Goal: Transaction & Acquisition: Subscribe to service/newsletter

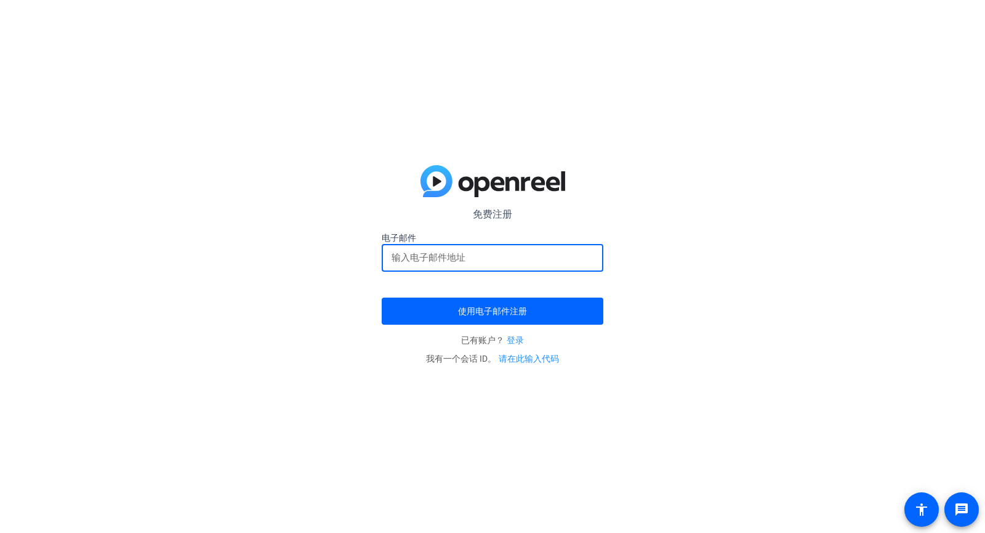
click at [524, 259] on input "email" at bounding box center [493, 257] width 202 height 15
type input "[EMAIL_ADDRESS][DOMAIN_NAME]"
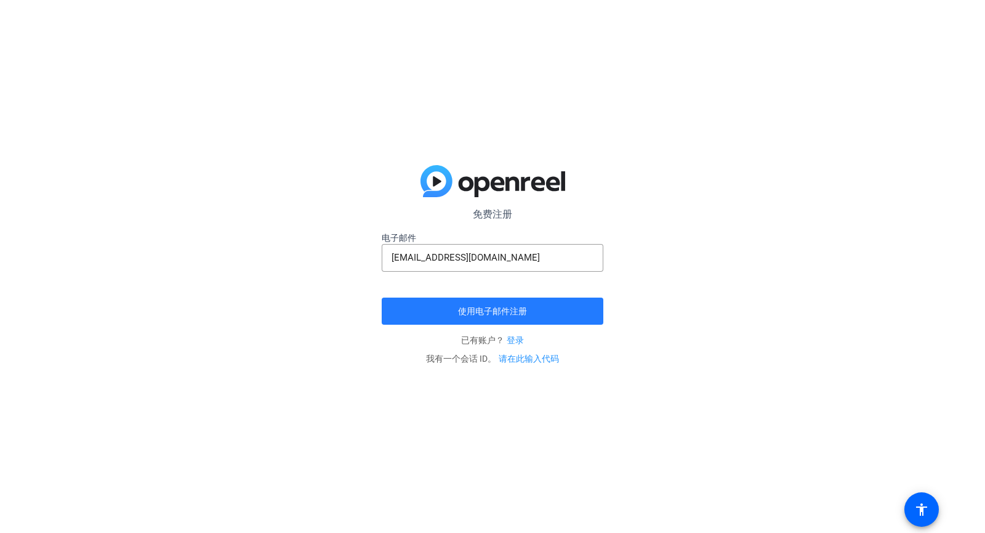
click at [523, 312] on font "使用电子邮件注册" at bounding box center [492, 311] width 69 height 10
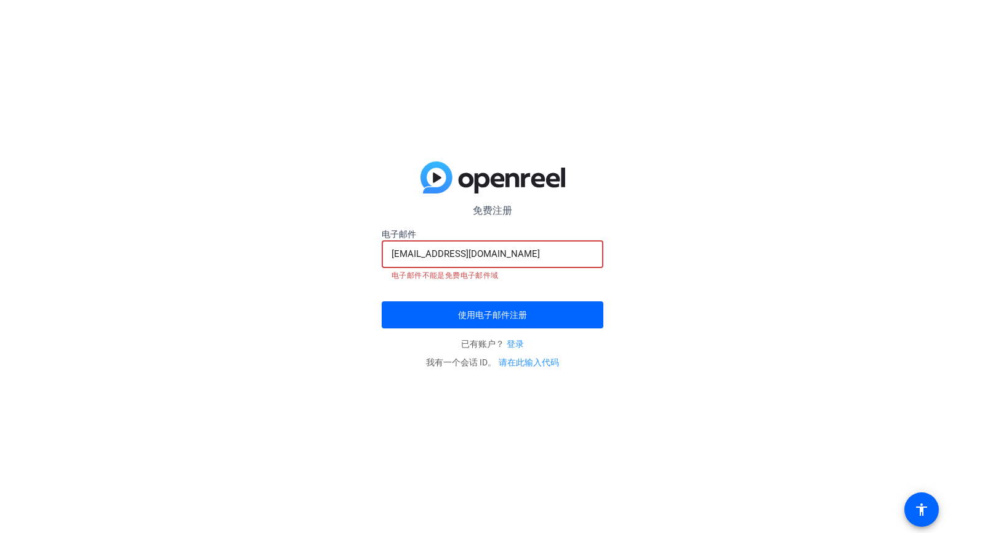
drag, startPoint x: 517, startPoint y: 247, endPoint x: 361, endPoint y: 260, distance: 156.3
click at [361, 260] on div "免费注册 电子邮件 [EMAIL_ADDRESS][DOMAIN_NAME] 电子邮件不能是免费电子邮件域 使用电子邮件注册 已有账户？ 登录 我有一个会话 …" at bounding box center [492, 266] width 985 height 533
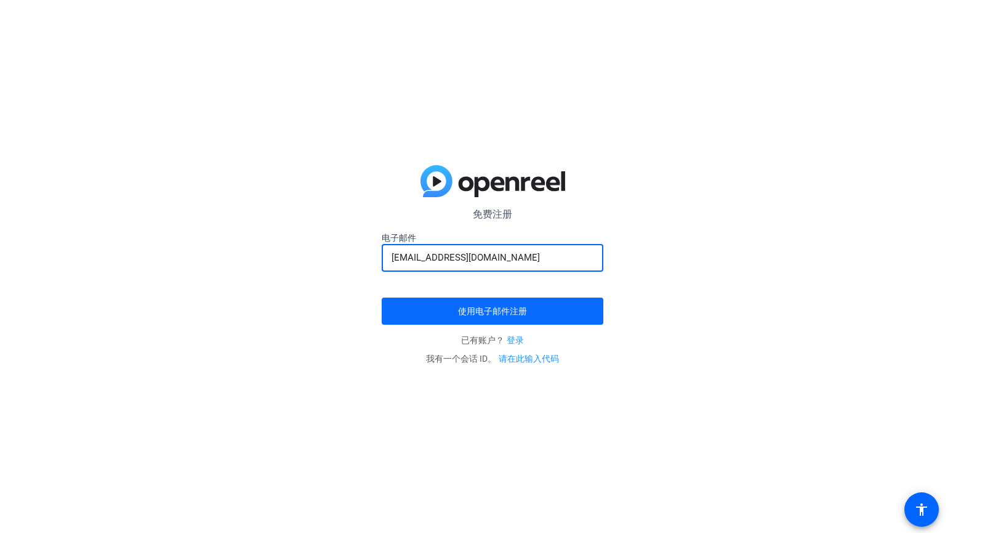
type input "[EMAIL_ADDRESS][DOMAIN_NAME]"
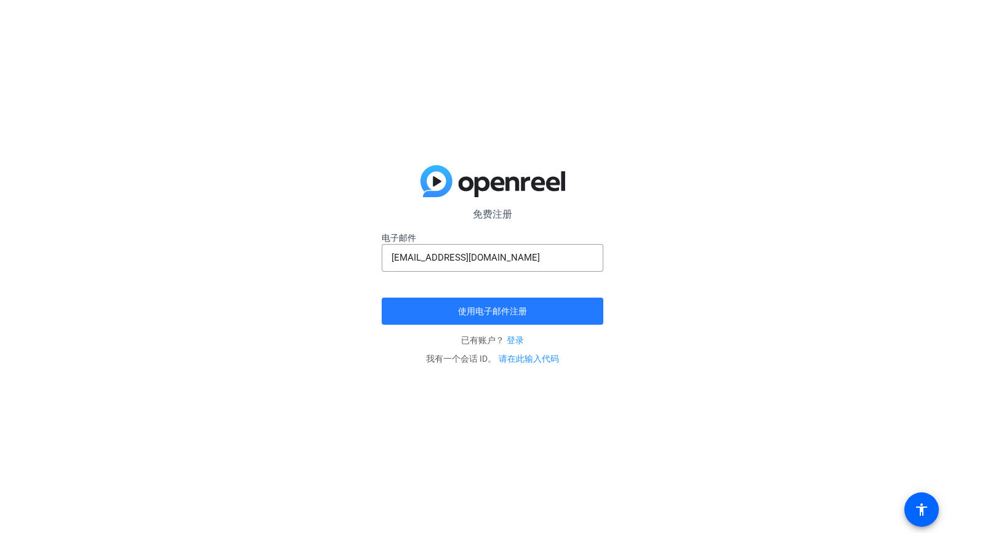
click at [502, 309] on font "使用电子邮件注册" at bounding box center [492, 311] width 69 height 10
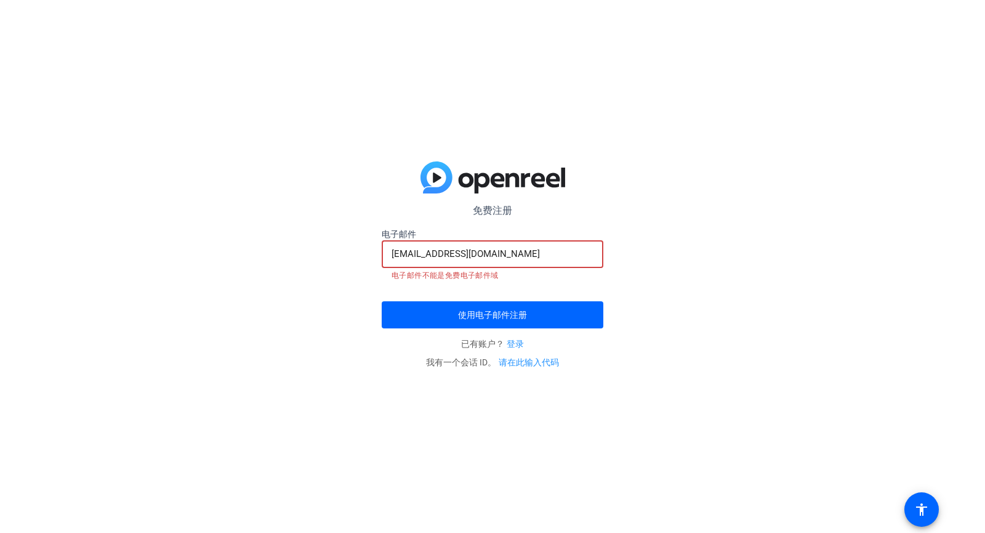
click at [440, 253] on input "[EMAIL_ADDRESS][DOMAIN_NAME]" at bounding box center [493, 253] width 202 height 15
click at [392, 254] on input "[EMAIL_ADDRESS][DOMAIN_NAME]" at bounding box center [493, 253] width 202 height 15
drag, startPoint x: 514, startPoint y: 247, endPoint x: 320, endPoint y: 263, distance: 194.6
click at [320, 263] on div "免费注册 电子邮件 [EMAIL_ADDRESS][DOMAIN_NAME] 电子邮件不能是免费电子邮件域 使用电子邮件注册 已有账户？ 登录 我有一个会话 …" at bounding box center [492, 266] width 985 height 533
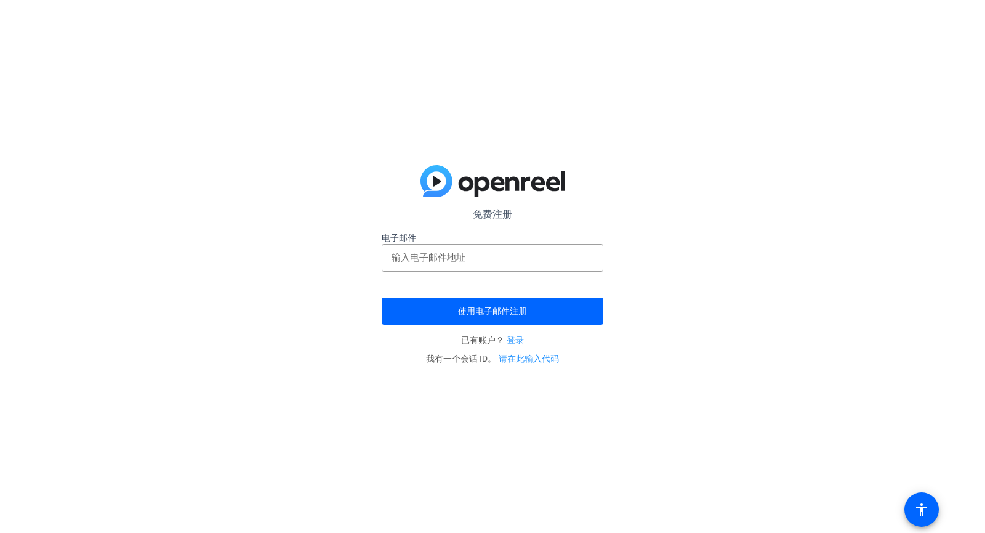
click at [495, 212] on font "免费注册" at bounding box center [492, 214] width 39 height 12
click at [430, 253] on input "email" at bounding box center [493, 257] width 202 height 15
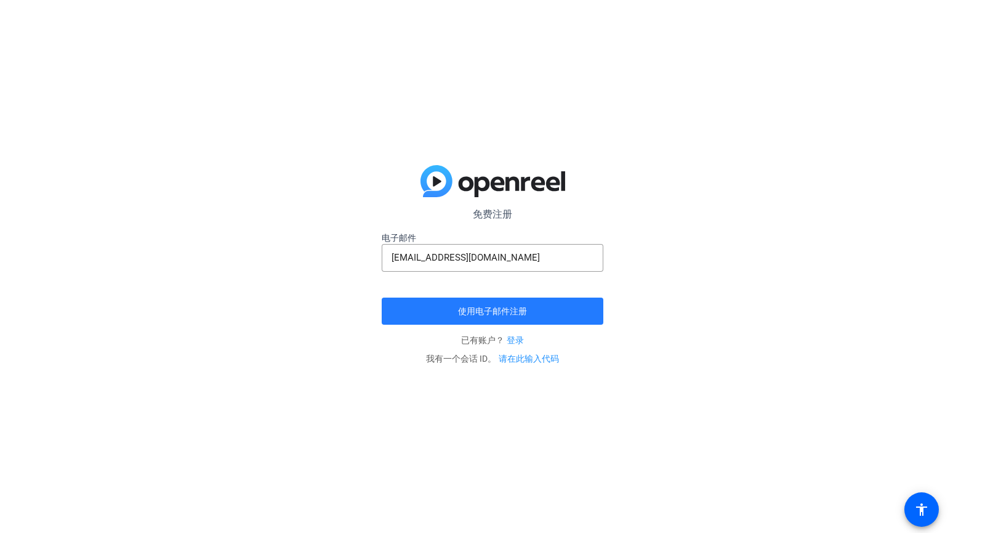
click at [484, 317] on span "submit" at bounding box center [493, 311] width 222 height 30
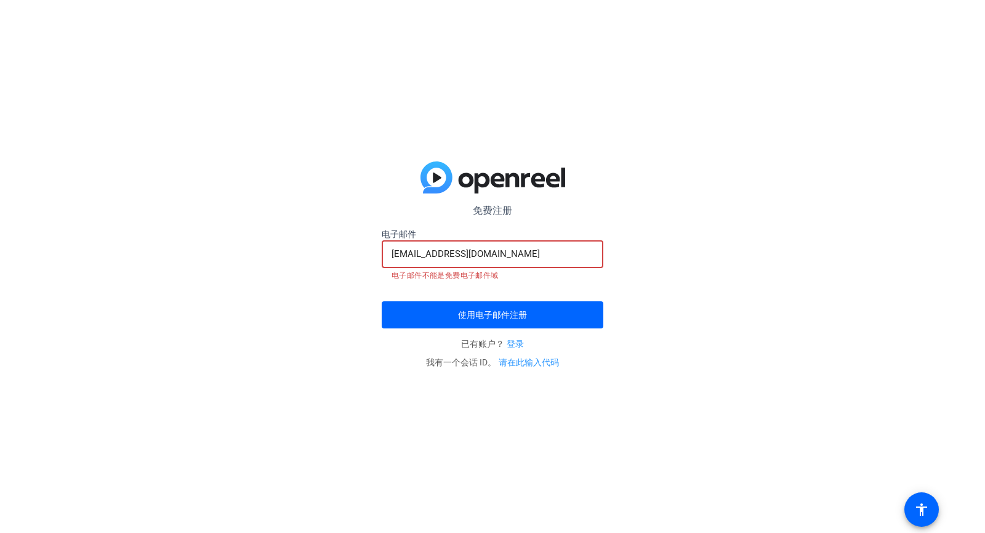
click at [493, 257] on input "[EMAIL_ADDRESS][DOMAIN_NAME]" at bounding box center [493, 253] width 202 height 15
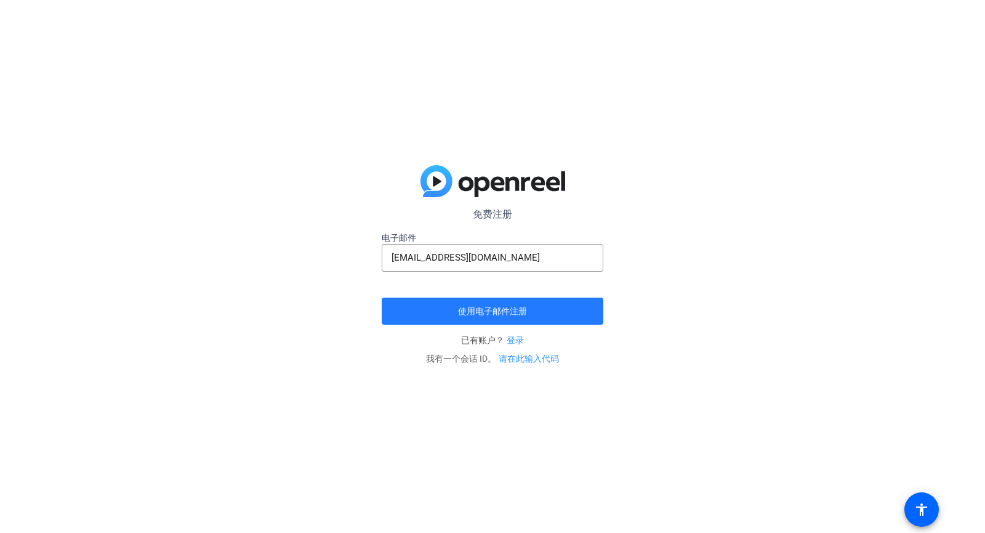
click at [501, 307] on font "使用电子邮件注册" at bounding box center [492, 311] width 69 height 10
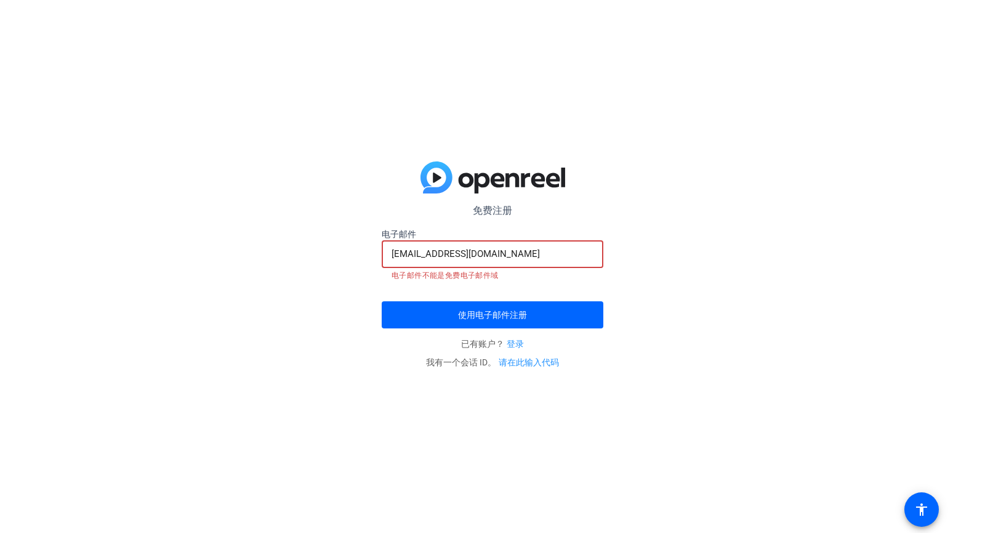
drag, startPoint x: 499, startPoint y: 255, endPoint x: 273, endPoint y: 255, distance: 225.9
click at [273, 255] on div "免费注册 电子邮件 [EMAIL_ADDRESS][DOMAIN_NAME] 电子邮件不能是免费电子邮件域 使用电子邮件注册 已有账户？ 登录 我有一个会话 …" at bounding box center [492, 266] width 985 height 533
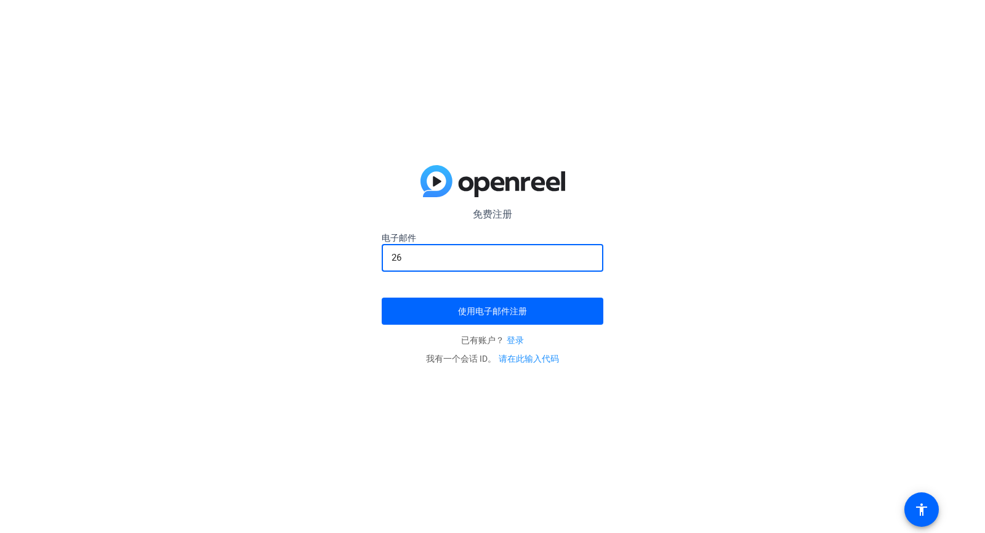
type input "2"
type input "[EMAIL_ADDRESS][DOMAIN_NAME]"
click at [382, 297] on button "使用电子邮件注册" at bounding box center [493, 310] width 222 height 27
